Goal: Transaction & Acquisition: Book appointment/travel/reservation

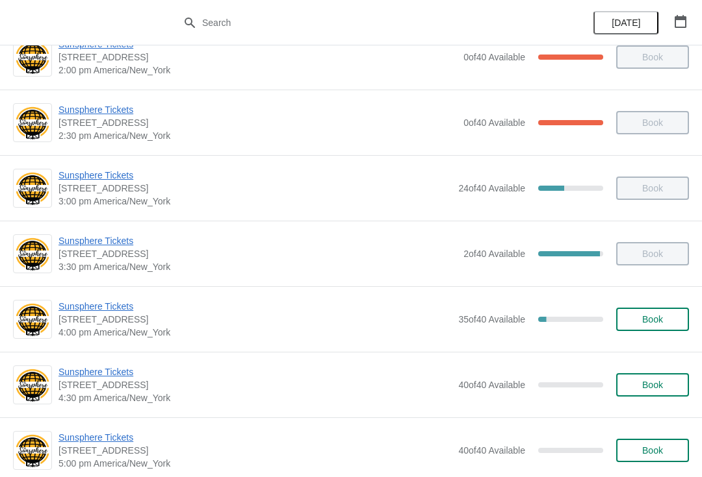
scroll to position [488, 0]
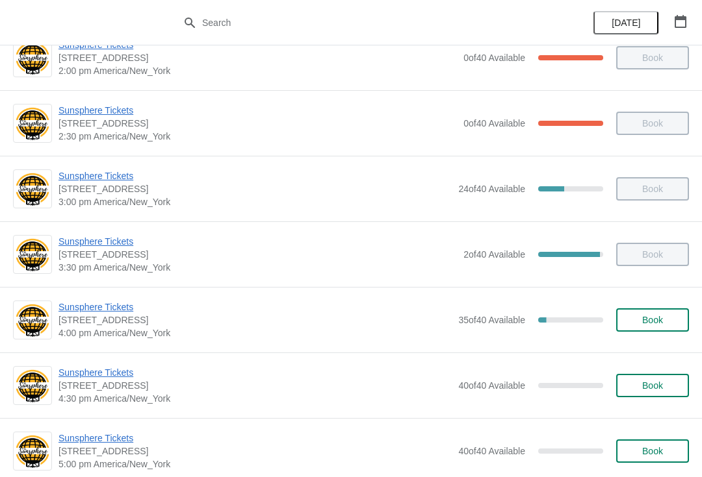
click at [670, 311] on button "Book" at bounding box center [652, 320] width 73 height 23
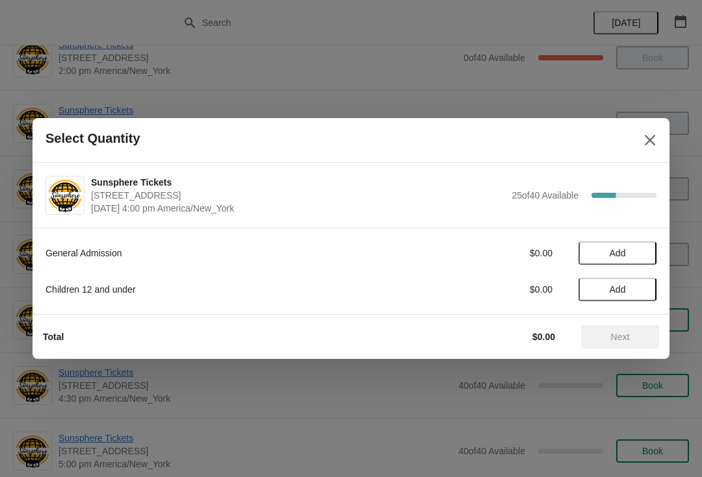
click at [649, 251] on button "Add" at bounding box center [617, 253] width 78 height 23
click at [640, 257] on icon at bounding box center [640, 254] width 14 height 14
click at [621, 338] on span "Next" at bounding box center [620, 337] width 19 height 10
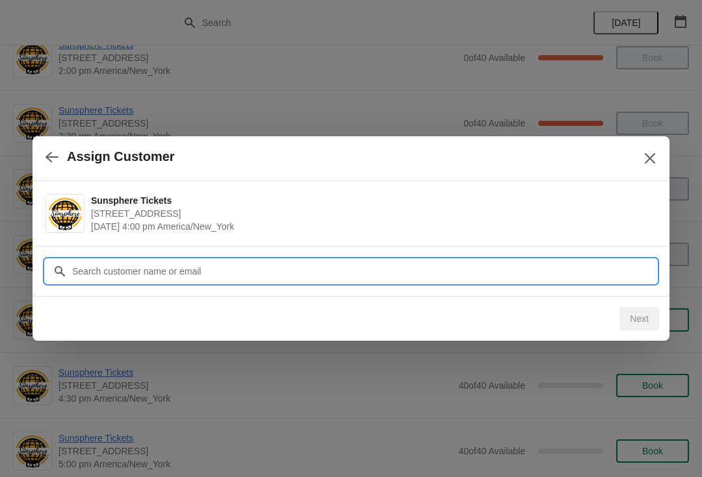
click at [560, 272] on input "Customer" at bounding box center [363, 271] width 585 height 23
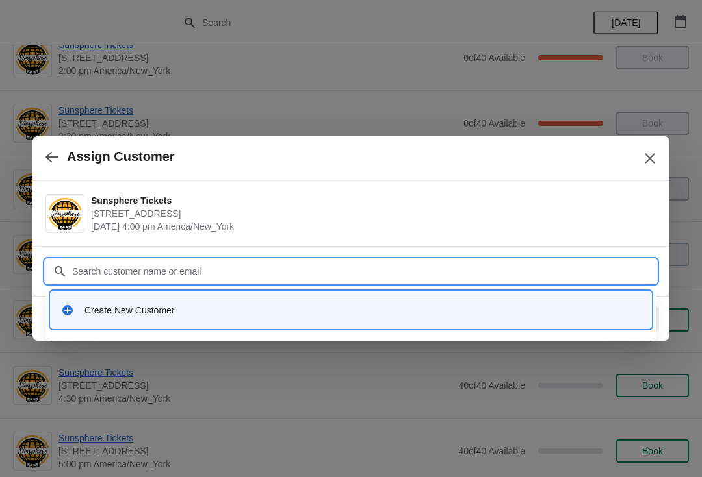
click at [186, 294] on div "Create New Customer" at bounding box center [351, 310] width 600 height 37
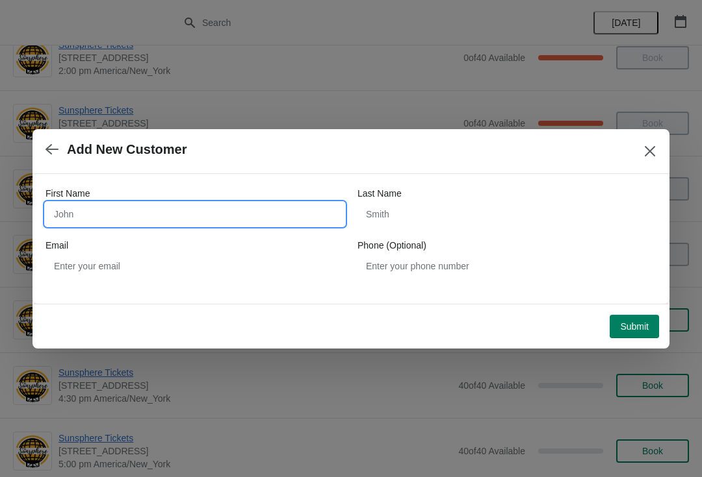
click at [184, 214] on input "First Name" at bounding box center [194, 214] width 299 height 23
type input "W"
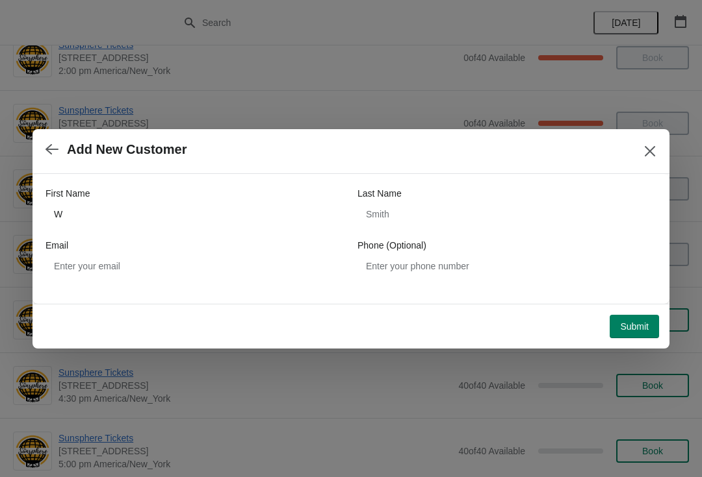
click at [631, 329] on span "Submit" at bounding box center [634, 327] width 29 height 10
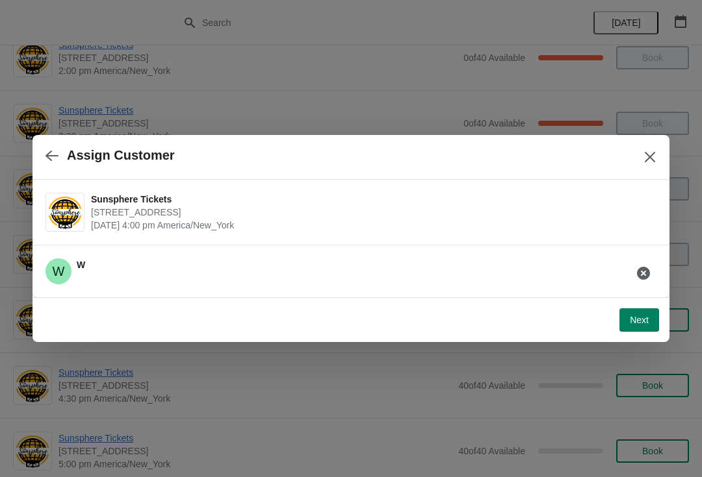
click at [635, 309] on button "Next" at bounding box center [639, 320] width 40 height 23
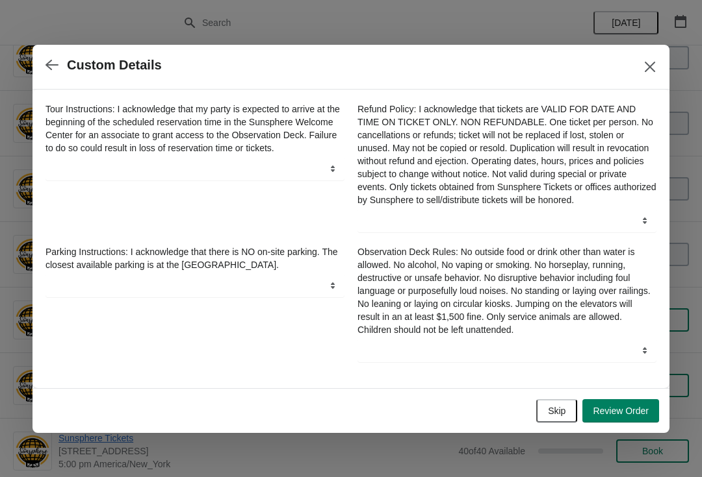
click at [559, 412] on span "Skip" at bounding box center [557, 411] width 18 height 10
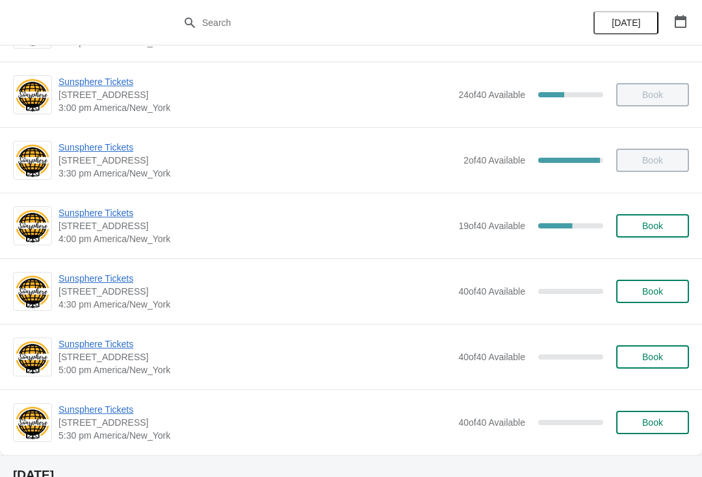
scroll to position [636, 0]
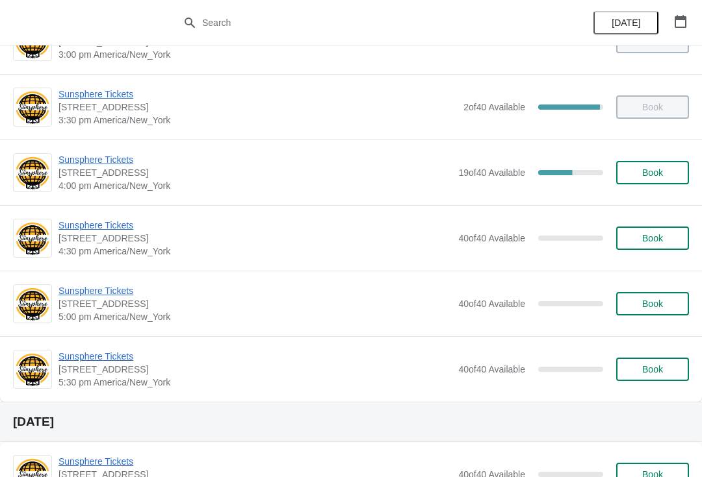
click at [655, 168] on span "Book" at bounding box center [652, 173] width 21 height 10
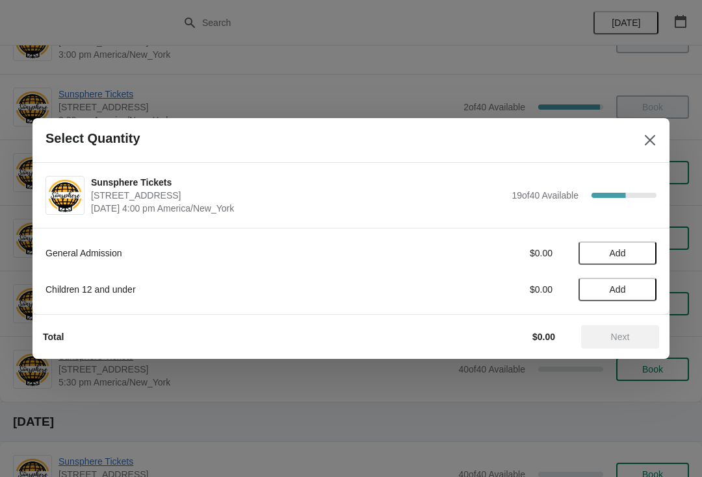
click at [642, 257] on span "Add" at bounding box center [617, 253] width 55 height 10
click at [646, 257] on icon at bounding box center [640, 254] width 14 height 14
click at [629, 332] on span "Next" at bounding box center [620, 337] width 19 height 10
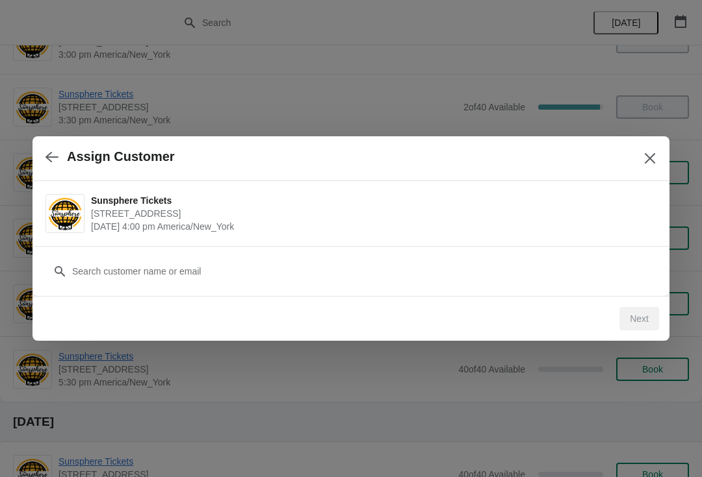
click at [595, 253] on div "Customer" at bounding box center [350, 265] width 611 height 36
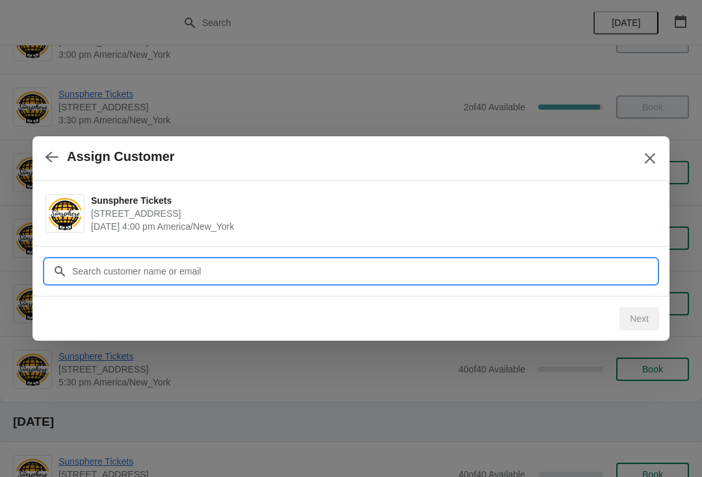
click at [582, 273] on input "Customer" at bounding box center [363, 271] width 585 height 23
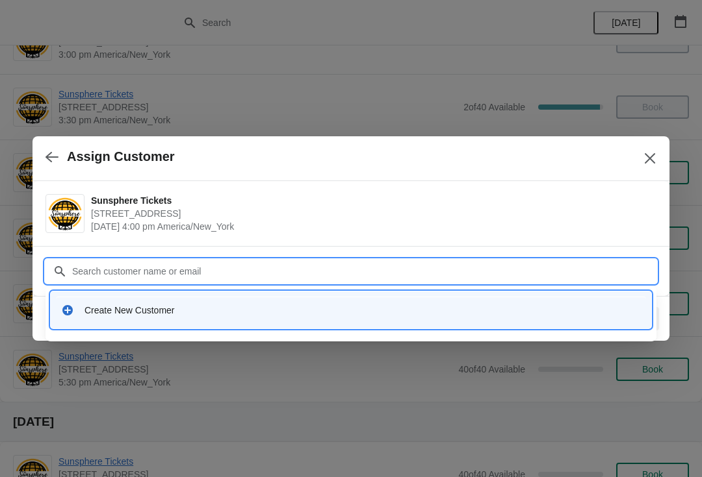
click at [262, 282] on input "Customer" at bounding box center [363, 271] width 585 height 23
click at [304, 312] on div "Create New Customer" at bounding box center [362, 310] width 556 height 13
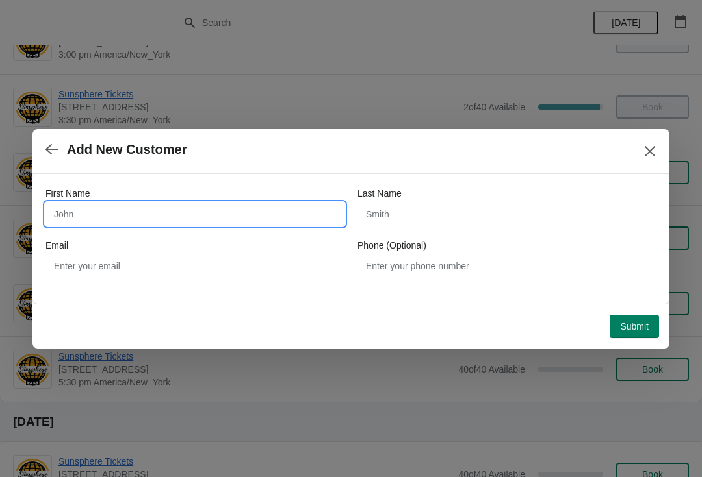
click at [150, 212] on input "First Name" at bounding box center [194, 214] width 299 height 23
type input "W"
click at [640, 316] on button "Submit" at bounding box center [633, 326] width 49 height 23
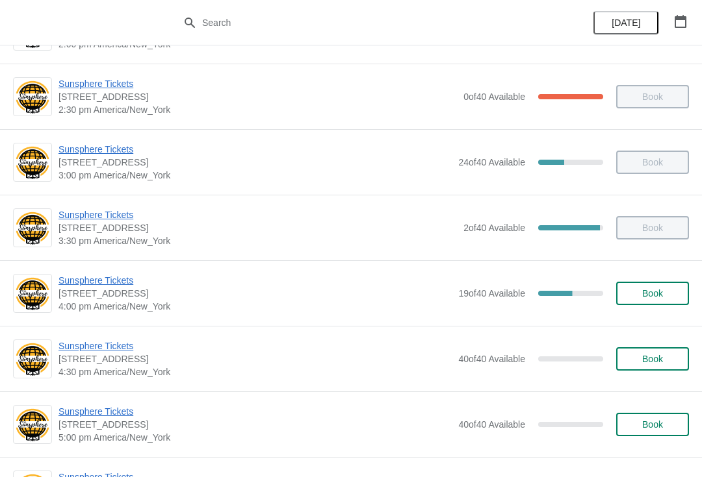
scroll to position [535, 0]
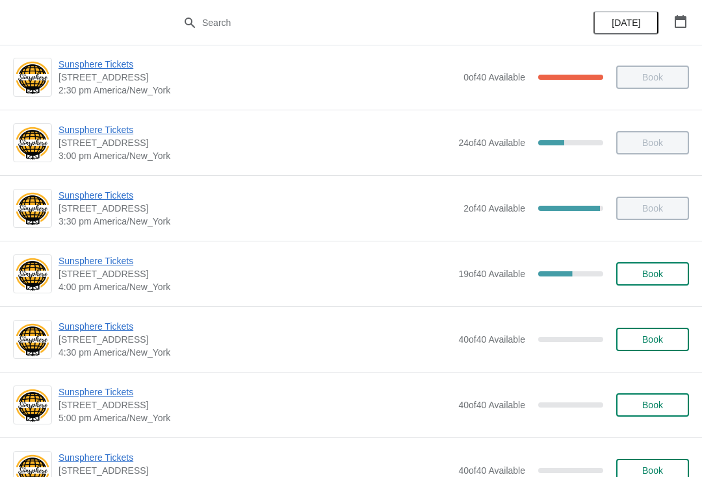
click at [646, 277] on span "Book" at bounding box center [652, 274] width 21 height 10
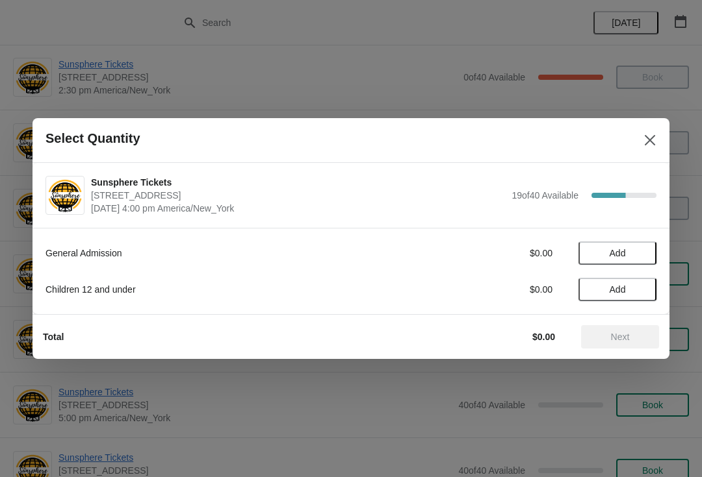
click at [642, 250] on span "Add" at bounding box center [617, 253] width 55 height 10
click at [639, 255] on icon at bounding box center [639, 253] width 5 height 5
click at [635, 282] on button "Add" at bounding box center [617, 289] width 78 height 23
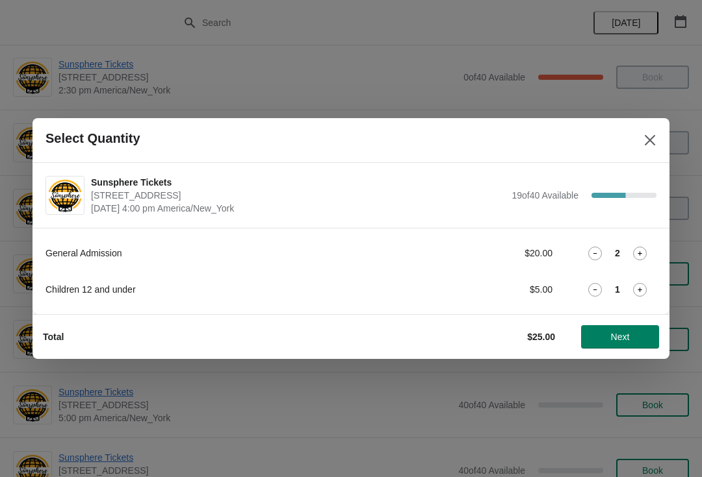
click at [637, 288] on icon at bounding box center [640, 290] width 14 height 14
click at [641, 234] on div "General Admission $20.00 2 Children 12 and under $10.00 2" at bounding box center [350, 265] width 611 height 73
click at [645, 252] on icon at bounding box center [640, 254] width 14 height 14
click at [644, 250] on icon at bounding box center [640, 254] width 14 height 14
click at [630, 326] on button "Next" at bounding box center [620, 336] width 78 height 23
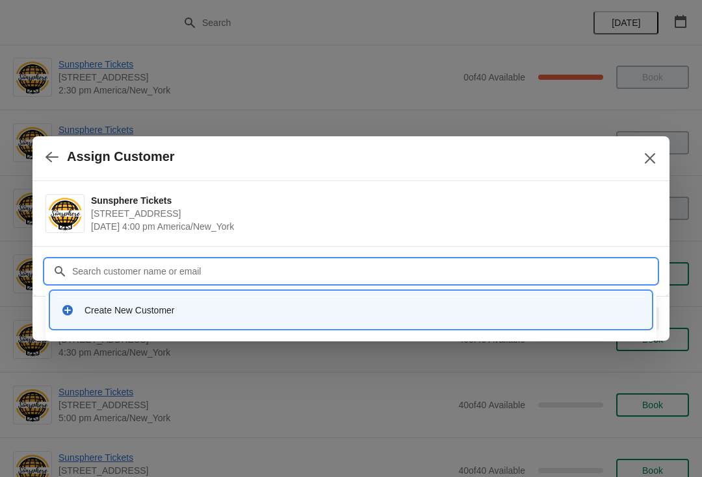
click at [246, 299] on div "Create New Customer" at bounding box center [351, 310] width 590 height 27
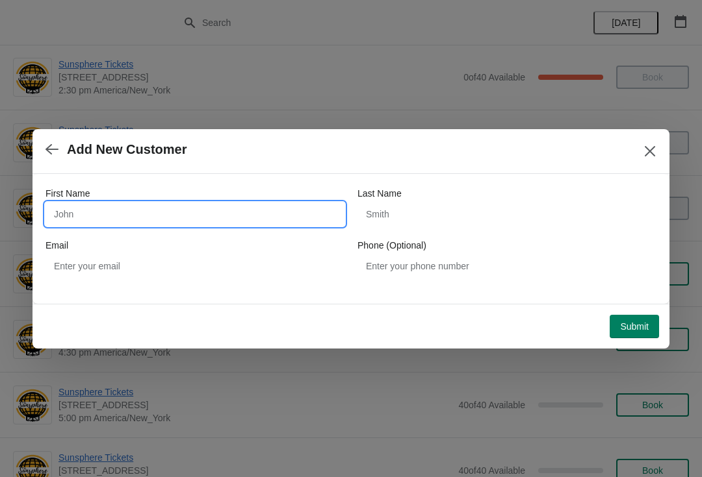
click at [153, 221] on input "First Name" at bounding box center [194, 214] width 299 height 23
type input "W"
click at [630, 310] on div "Submit" at bounding box center [348, 324] width 621 height 29
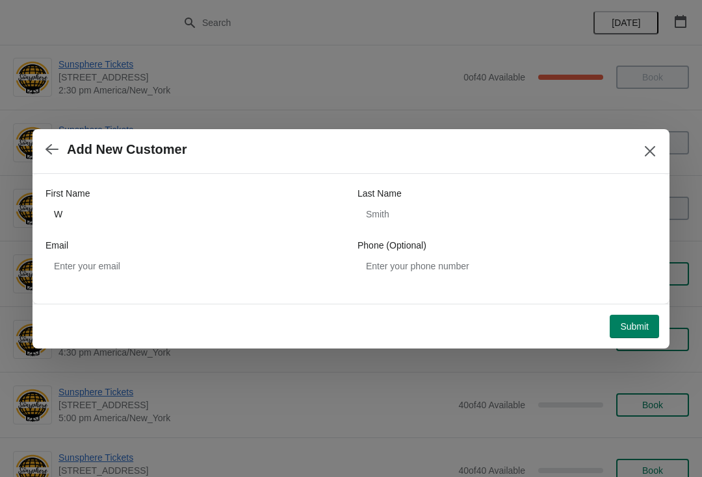
click at [641, 322] on span "Submit" at bounding box center [634, 327] width 29 height 10
